Goal: Task Accomplishment & Management: Use online tool/utility

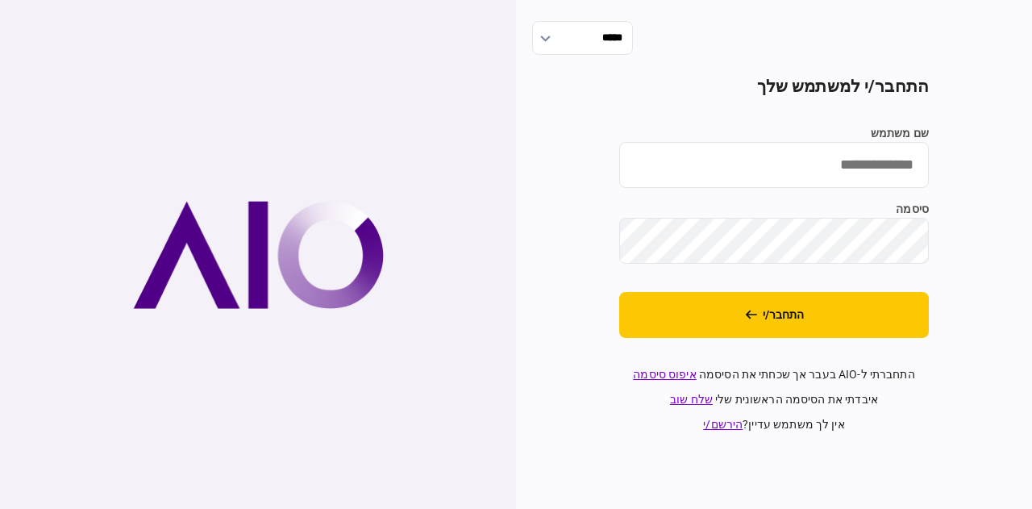
type input "**********"
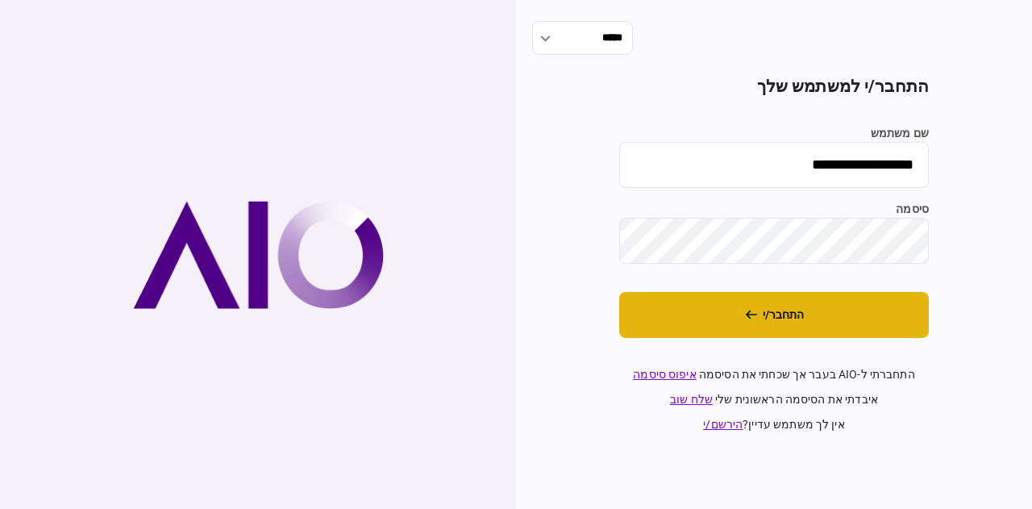
click at [716, 336] on button "התחבר/י" at bounding box center [774, 315] width 310 height 46
